Goal: Find contact information: Find contact information

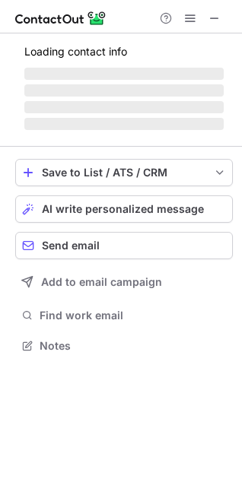
scroll to position [7, 7]
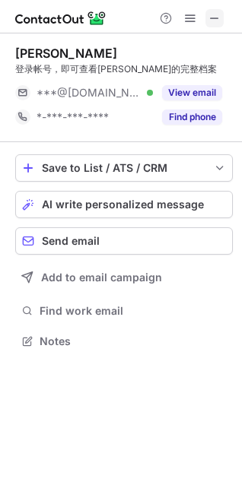
click at [208, 24] on span at bounding box center [214, 18] width 12 height 12
